Goal: Task Accomplishment & Management: Manage account settings

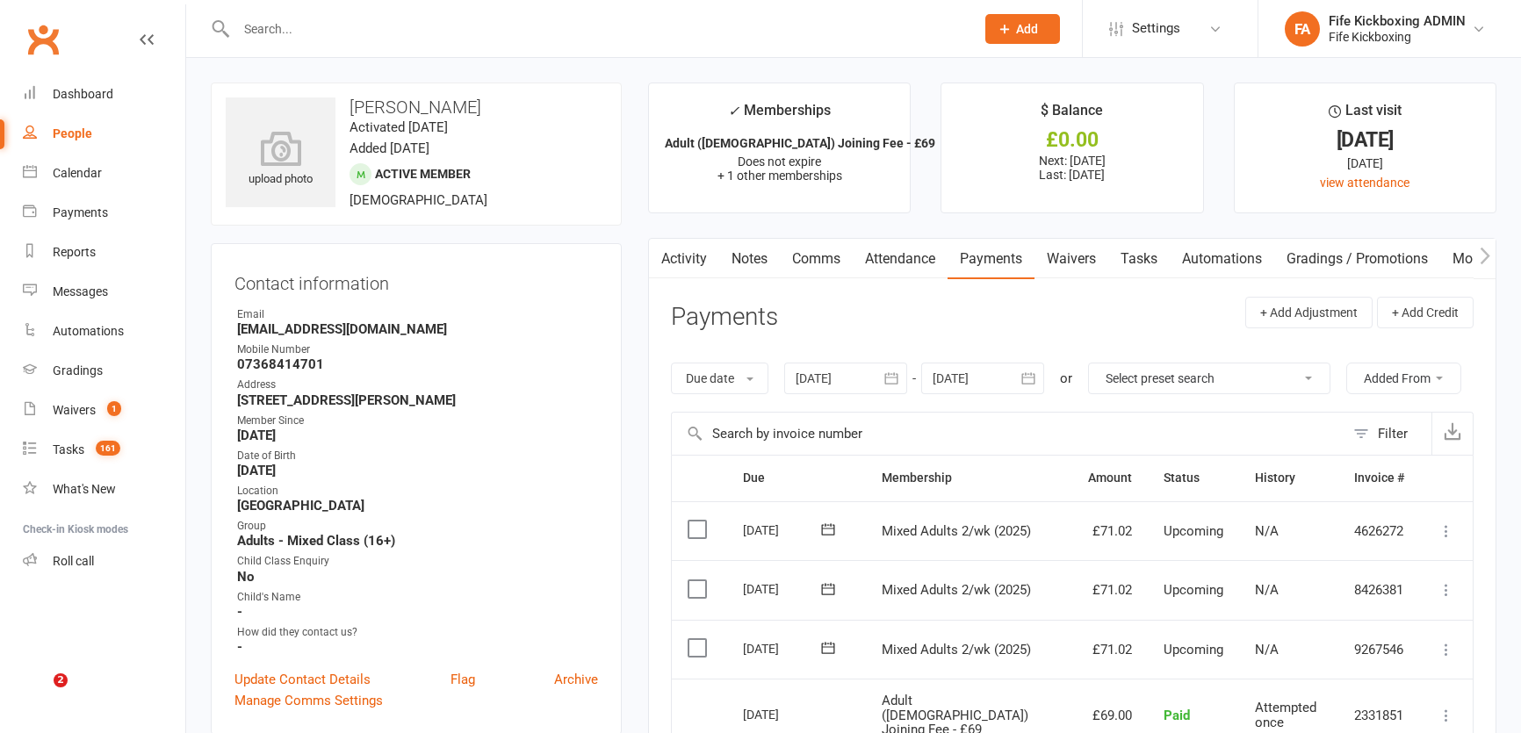
click at [343, 24] on input "text" at bounding box center [596, 29] width 731 height 25
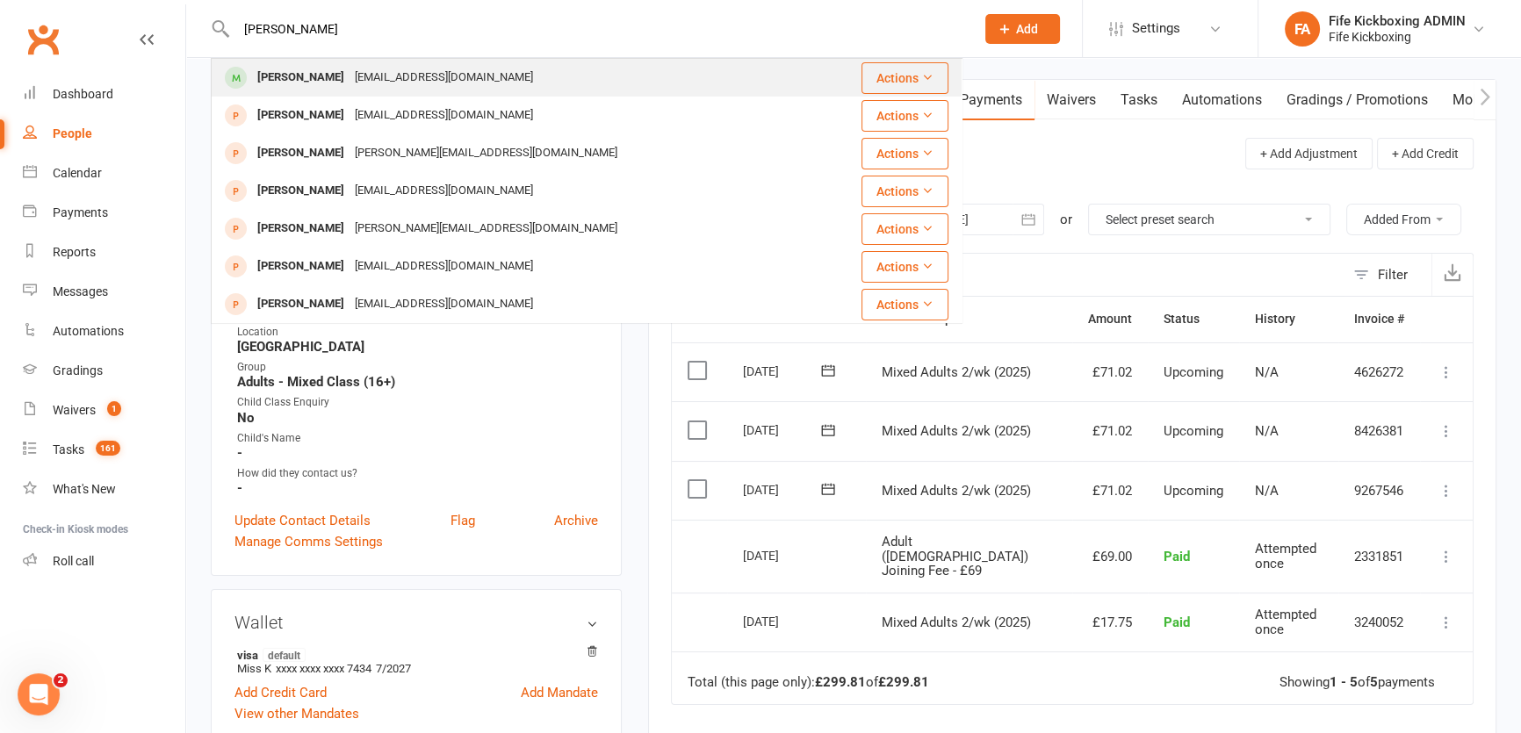
type input "hunter brophy"
click at [321, 90] on div "[PERSON_NAME]" at bounding box center [300, 77] width 97 height 25
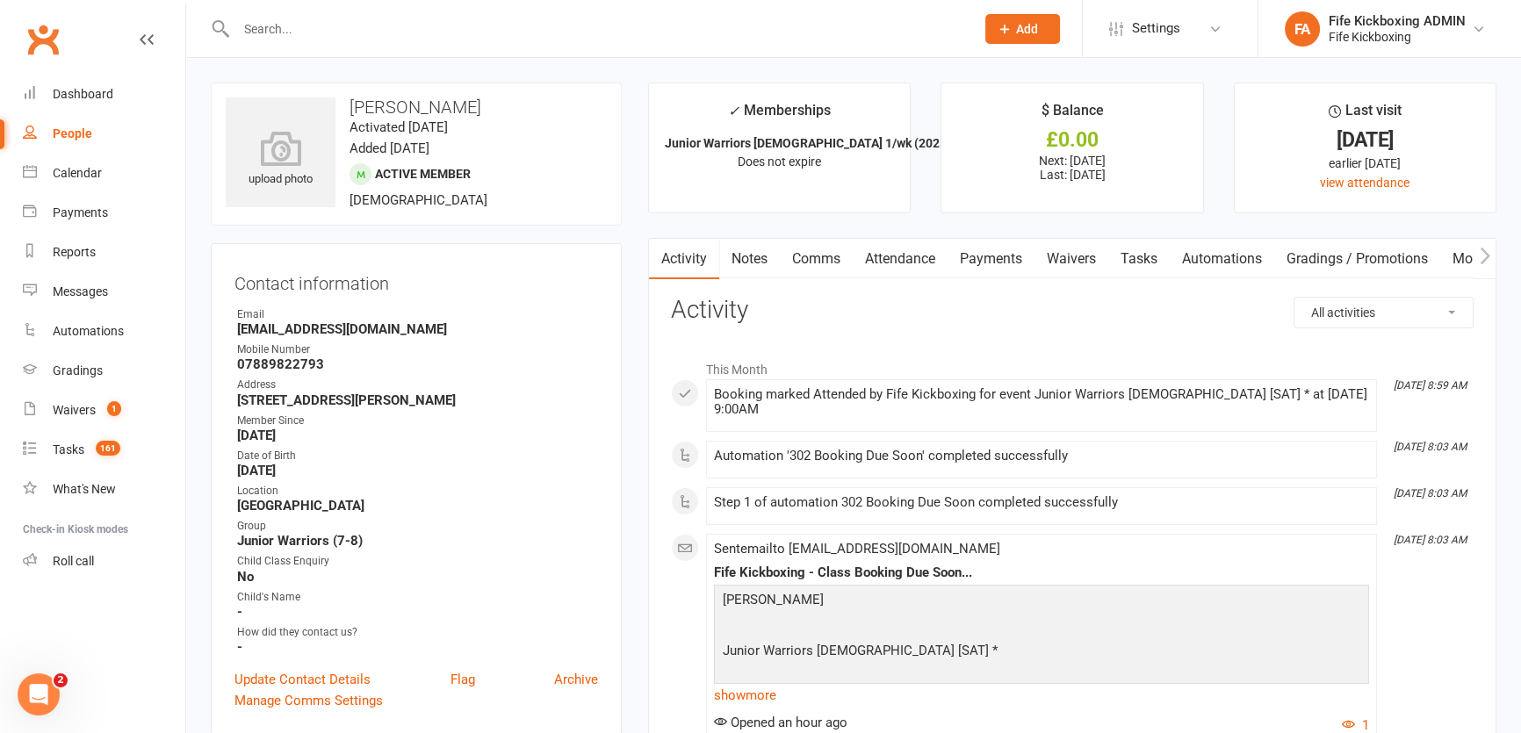
click at [980, 249] on link "Payments" at bounding box center [990, 259] width 87 height 40
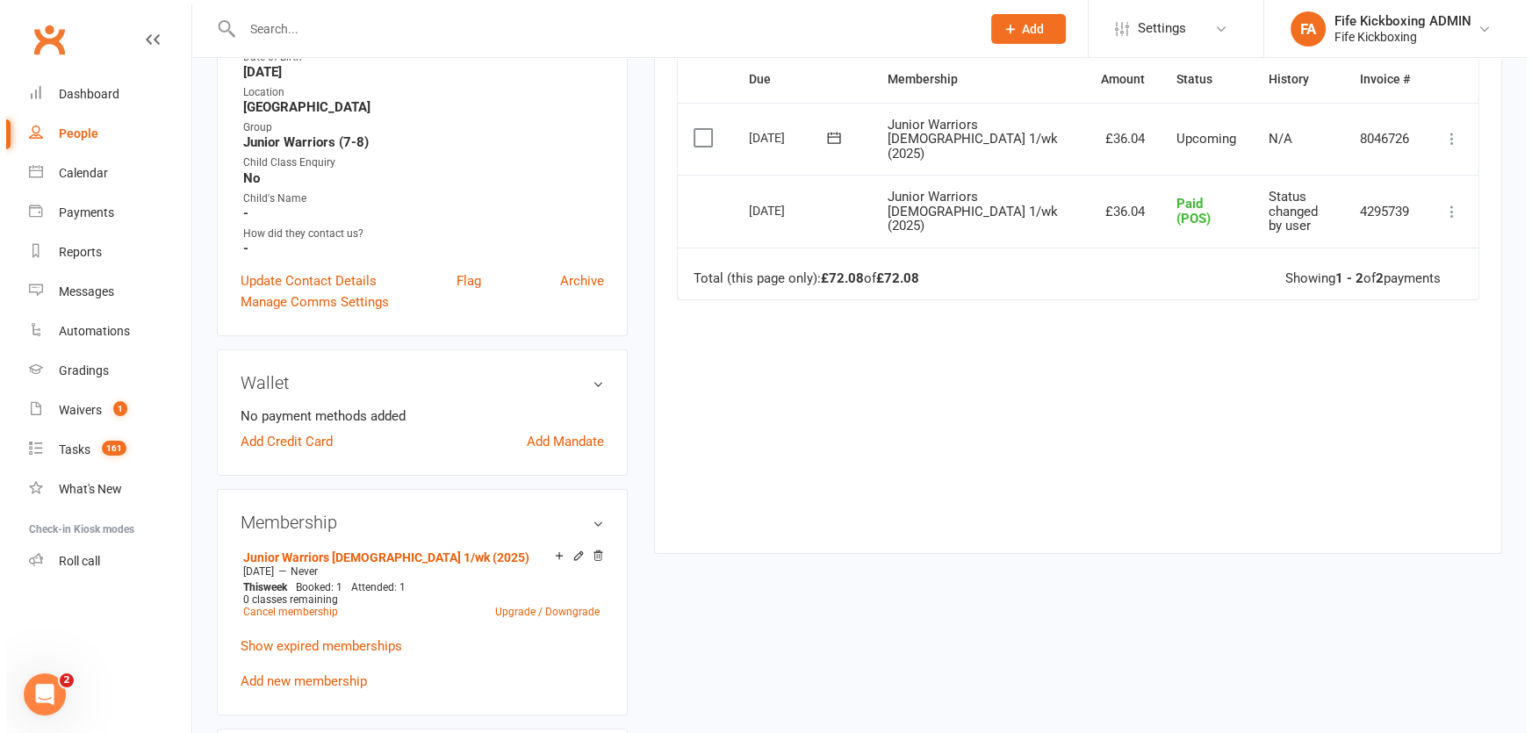
scroll to position [239, 0]
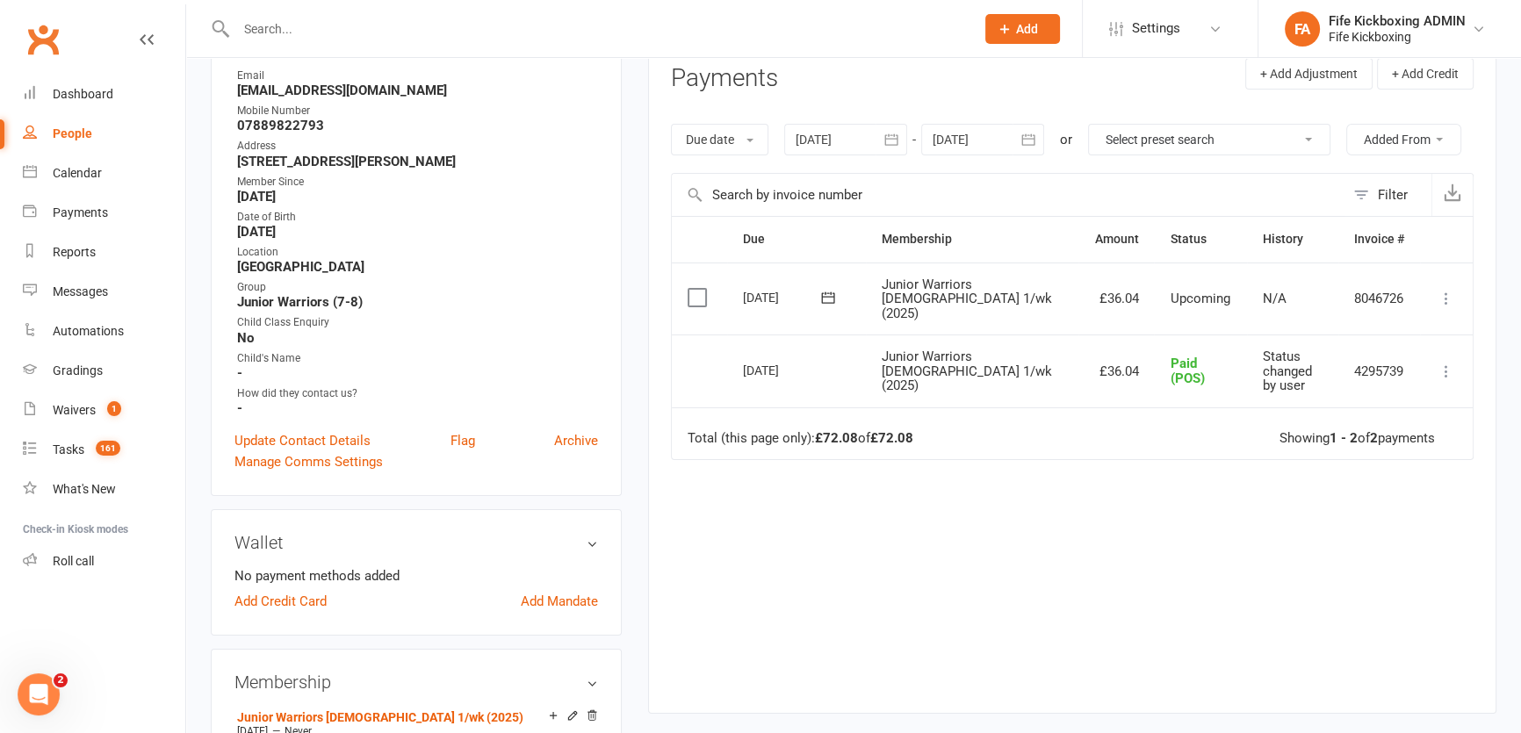
drag, startPoint x: 228, startPoint y: 158, endPoint x: 570, endPoint y: 158, distance: 341.5
click at [570, 158] on div "Contact information Owner Email Jonimcd8554@hotmail.com Mobile Number 078898227…" at bounding box center [416, 250] width 411 height 492
copy strong "[STREET_ADDRESS][PERSON_NAME]"
click at [571, 608] on link "Add Mandate" at bounding box center [559, 601] width 77 height 21
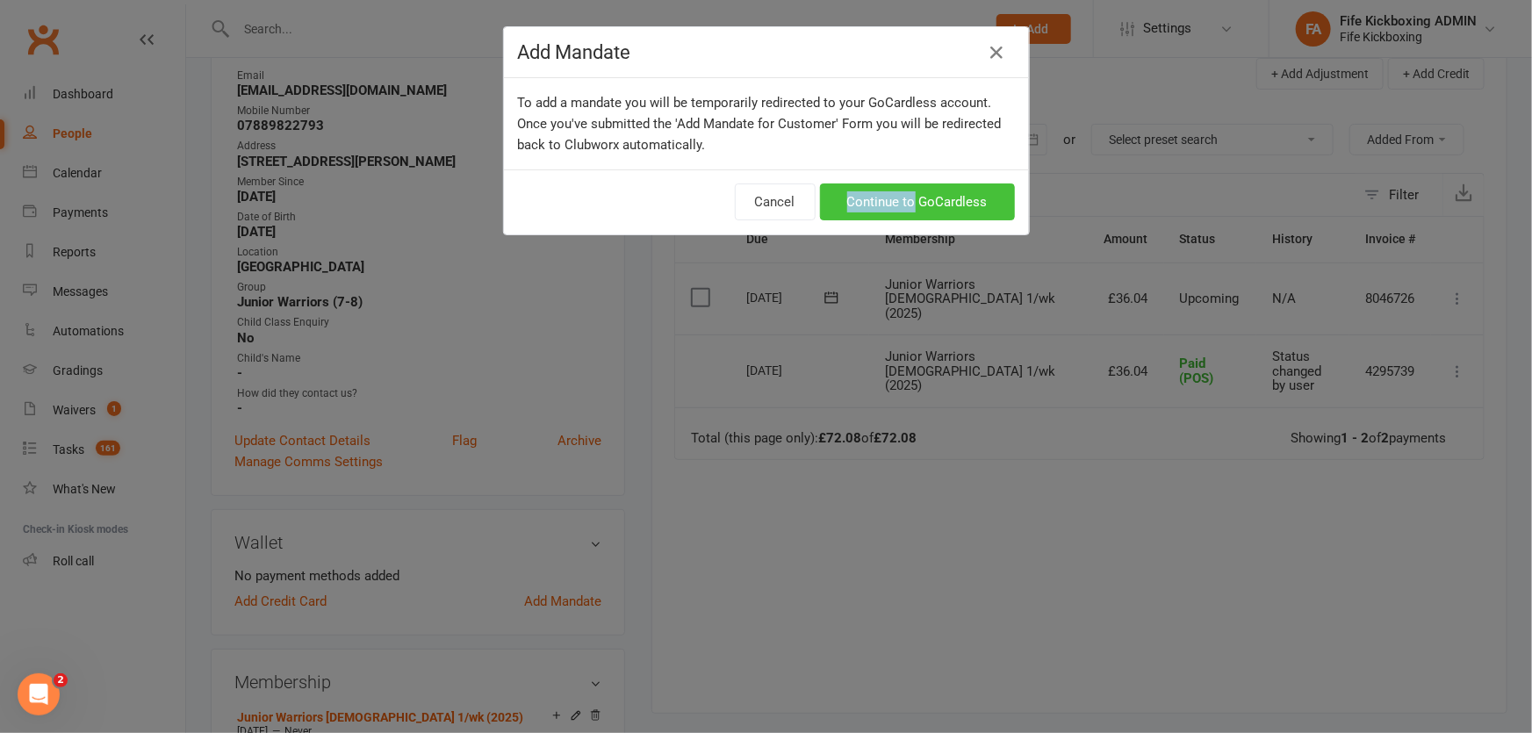
click at [907, 188] on div "Cancel Continue to GoCardless" at bounding box center [766, 201] width 525 height 65
click at [908, 194] on link "Continue to GoCardless" at bounding box center [917, 201] width 195 height 37
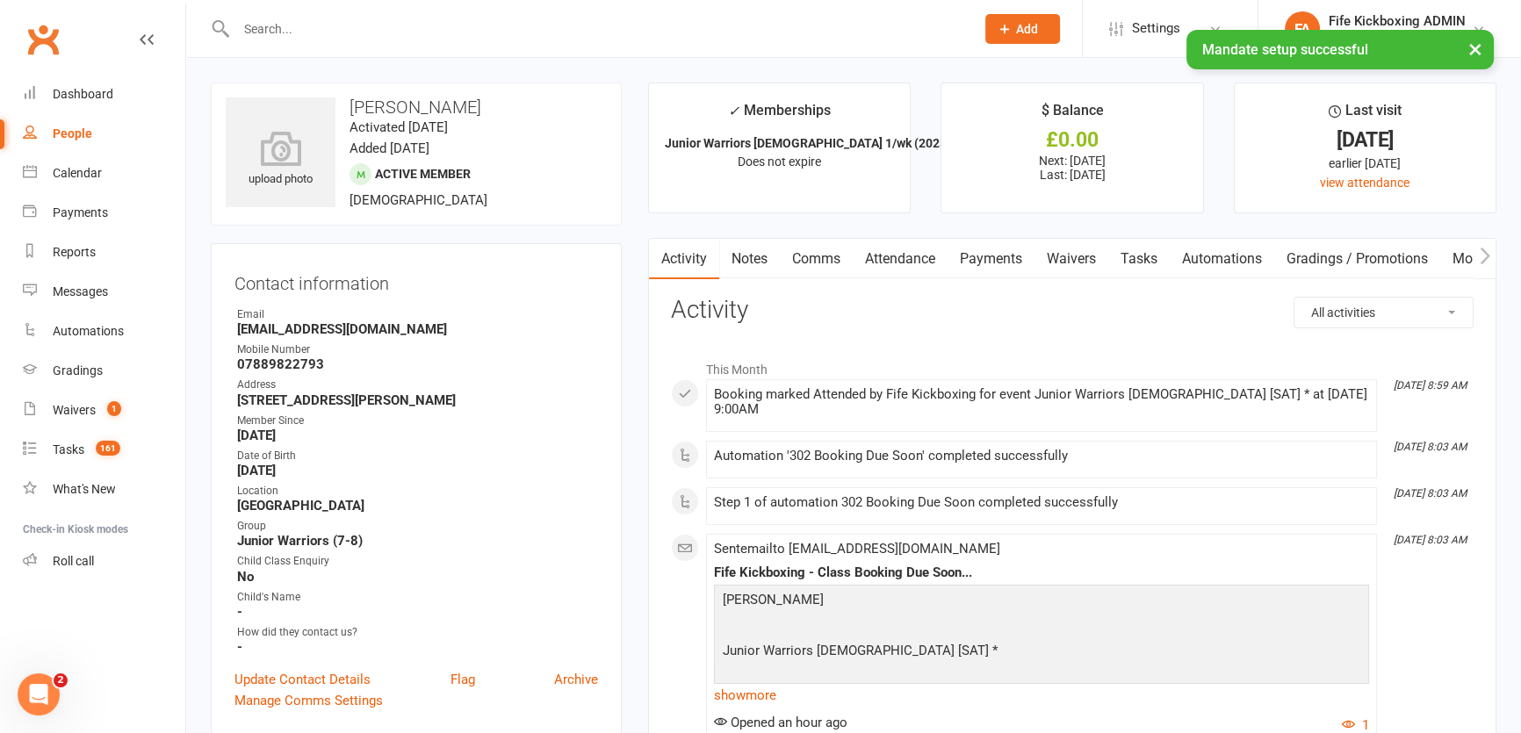
click at [1128, 255] on link "Tasks" at bounding box center [1138, 259] width 61 height 40
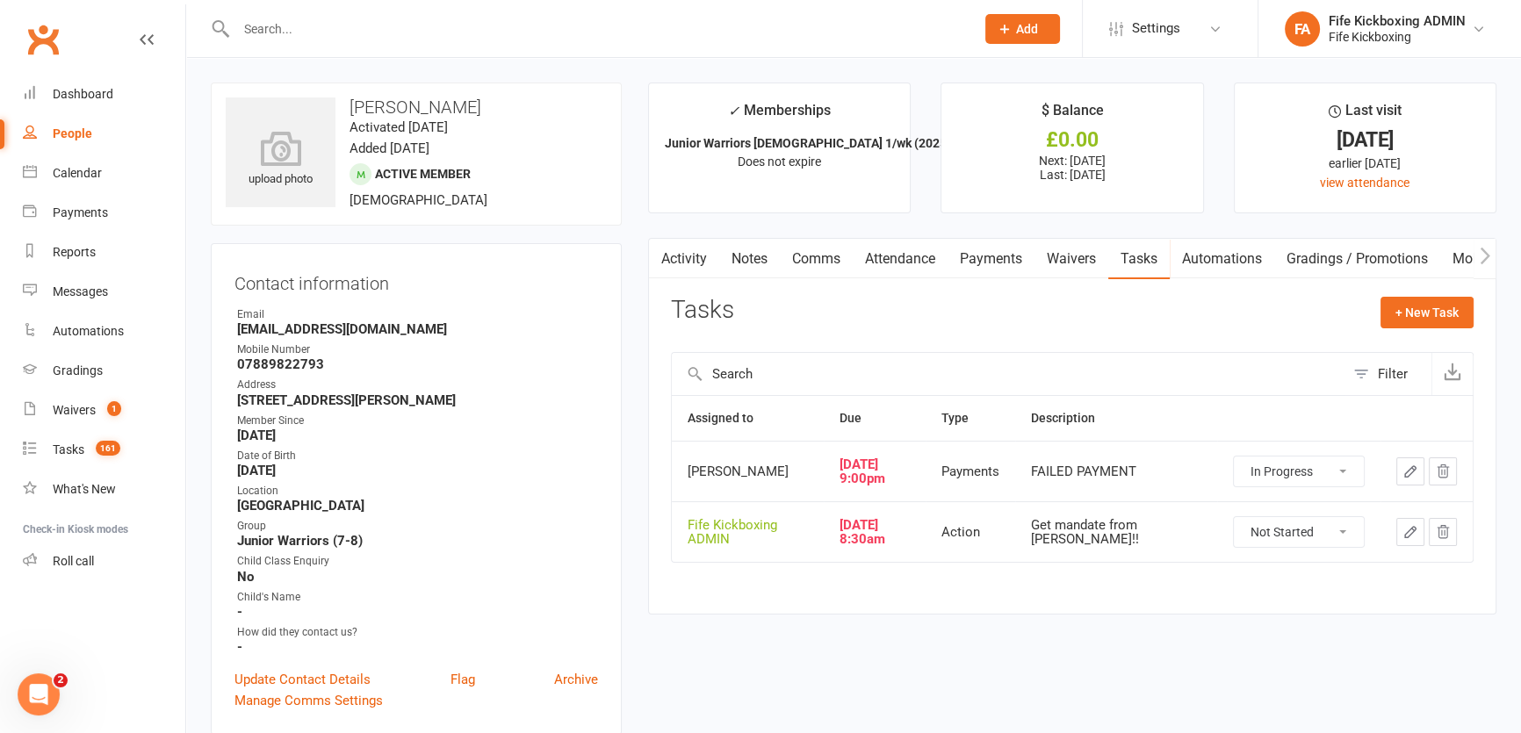
click at [1310, 483] on select "Not Started In Progress Waiting Complete" at bounding box center [1298, 472] width 130 height 30
click at [1233, 457] on select "Not Started In Progress Waiting Complete" at bounding box center [1298, 472] width 130 height 30
select select "started"
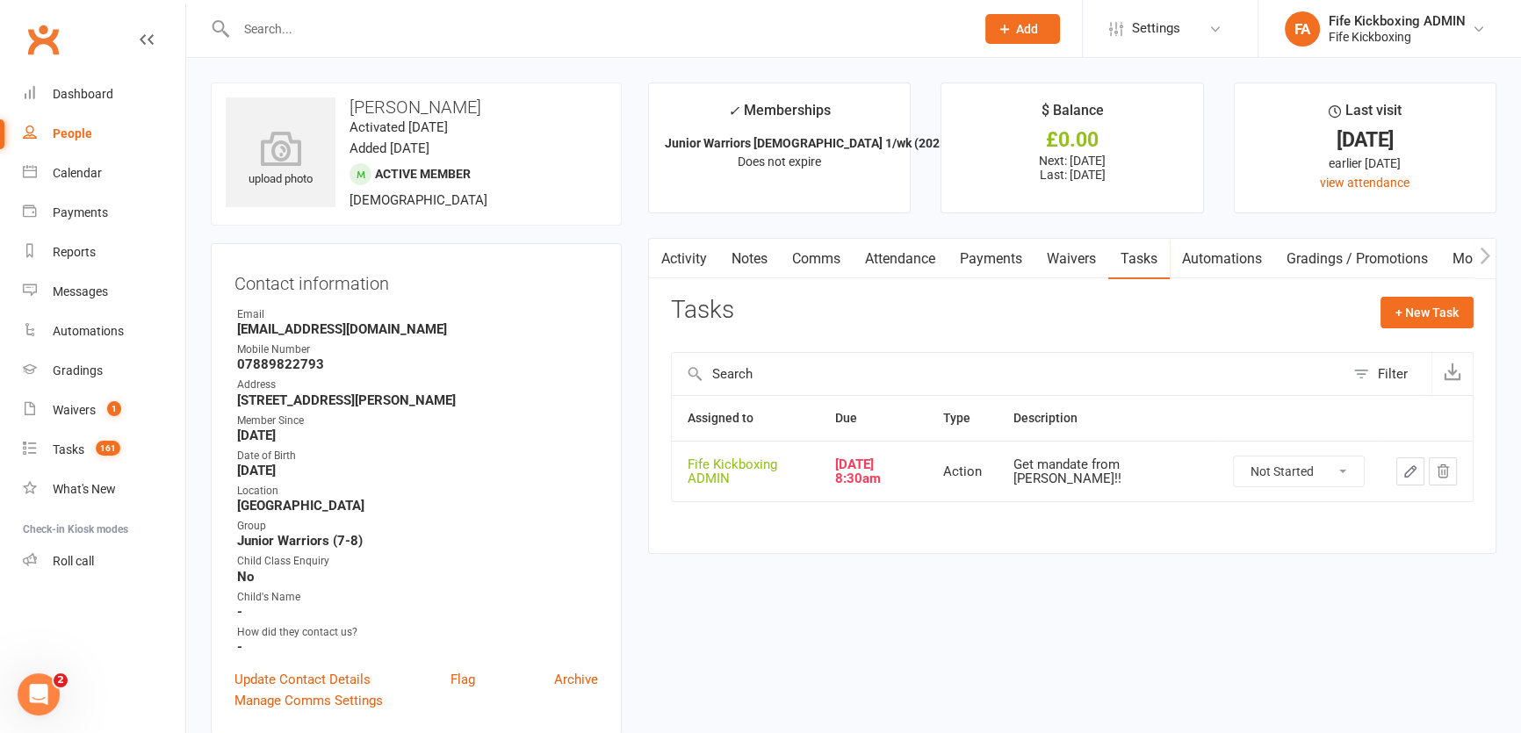
drag, startPoint x: 1269, startPoint y: 471, endPoint x: 1280, endPoint y: 483, distance: 16.8
click at [1270, 471] on select "Not Started In Progress Waiting Complete" at bounding box center [1298, 472] width 130 height 30
click at [1233, 457] on select "Not Started In Progress Waiting Complete" at bounding box center [1298, 472] width 130 height 30
select select "unstarted"
